Goal: Transaction & Acquisition: Purchase product/service

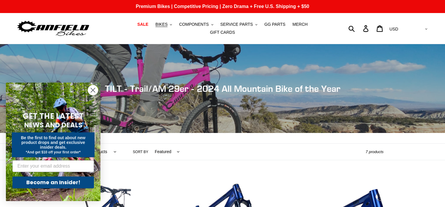
click at [90, 91] on circle "Close dialog" at bounding box center [93, 90] width 10 height 10
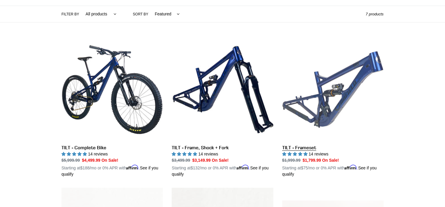
scroll to position [138, 0]
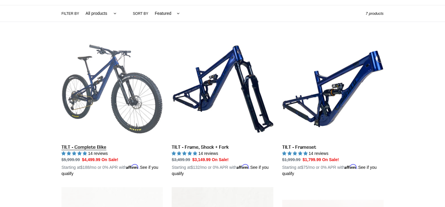
click at [140, 95] on link "TILT - Complete Bike" at bounding box center [111, 107] width 101 height 138
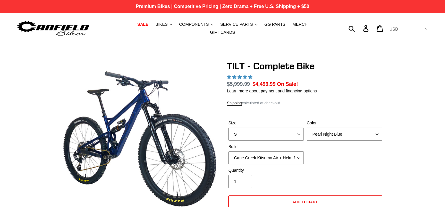
select select "highest-rating"
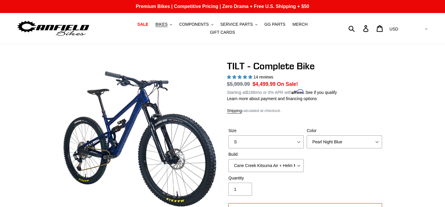
click at [255, 145] on div "Size S M L Color Pearl Night Blue Stealth Silver Raw Build Cane Creek Kitsuma A…" at bounding box center [305, 150] width 157 height 47
click at [258, 140] on select "S M L" at bounding box center [266, 141] width 75 height 13
select select "L"
click at [229, 135] on select "S M L" at bounding box center [266, 141] width 75 height 13
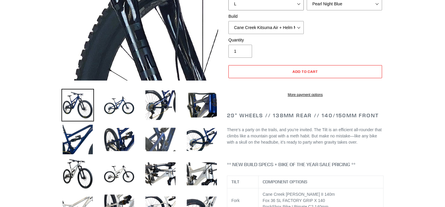
scroll to position [138, 0]
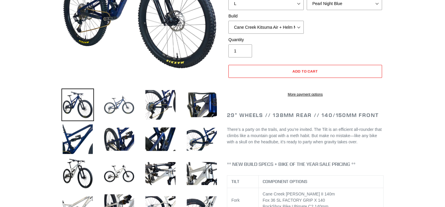
click at [111, 105] on img at bounding box center [119, 104] width 33 height 33
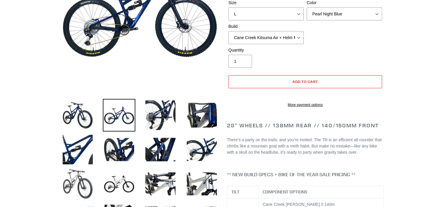
scroll to position [128, 0]
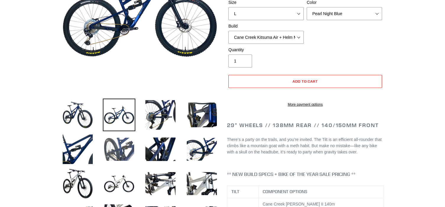
click at [120, 147] on img at bounding box center [119, 149] width 33 height 33
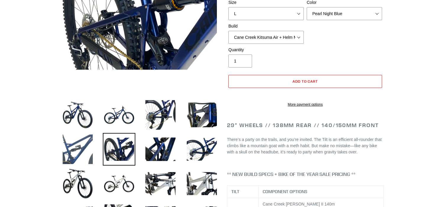
click at [73, 146] on img at bounding box center [77, 149] width 33 height 33
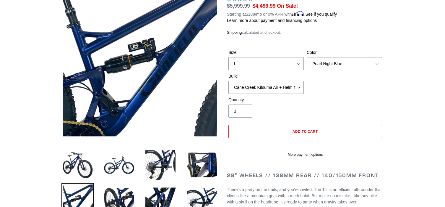
scroll to position [79, 0]
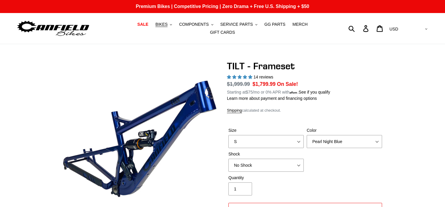
select select "highest-rating"
